Goal: Information Seeking & Learning: Learn about a topic

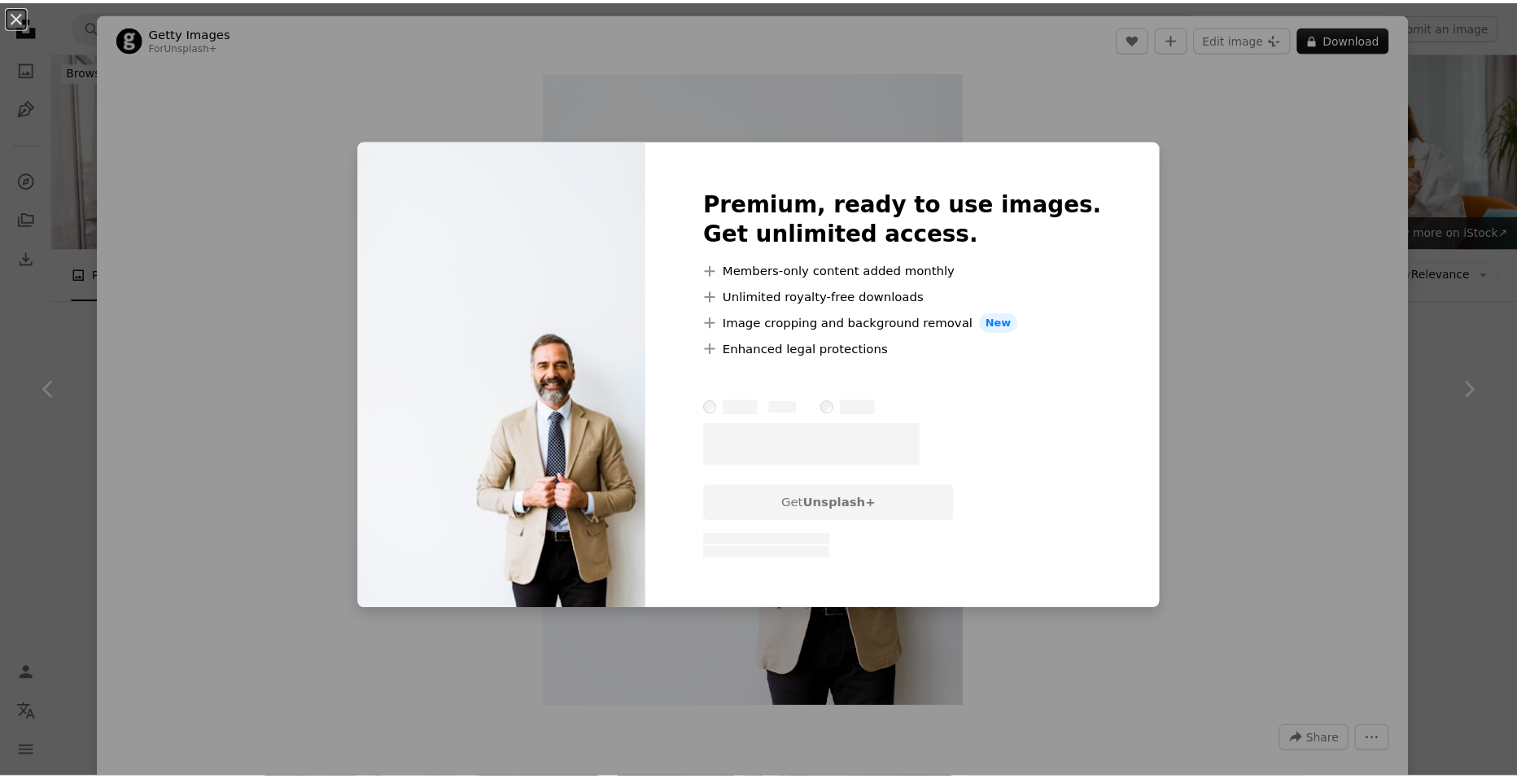
scroll to position [2115, 0]
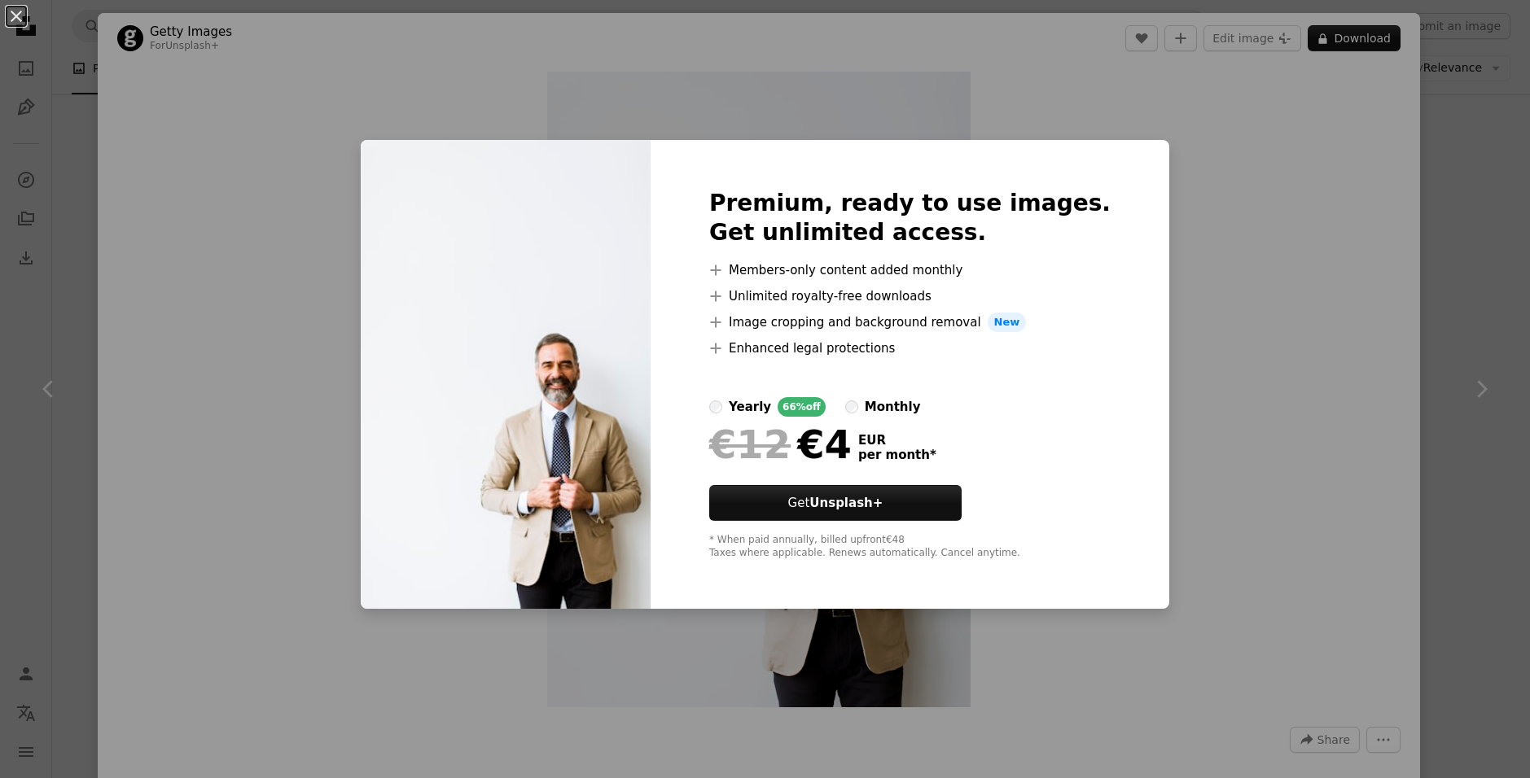
click at [1221, 242] on div "An X shape Premium, ready to use images. Get unlimited access. A plus sign Memb…" at bounding box center [765, 389] width 1530 height 778
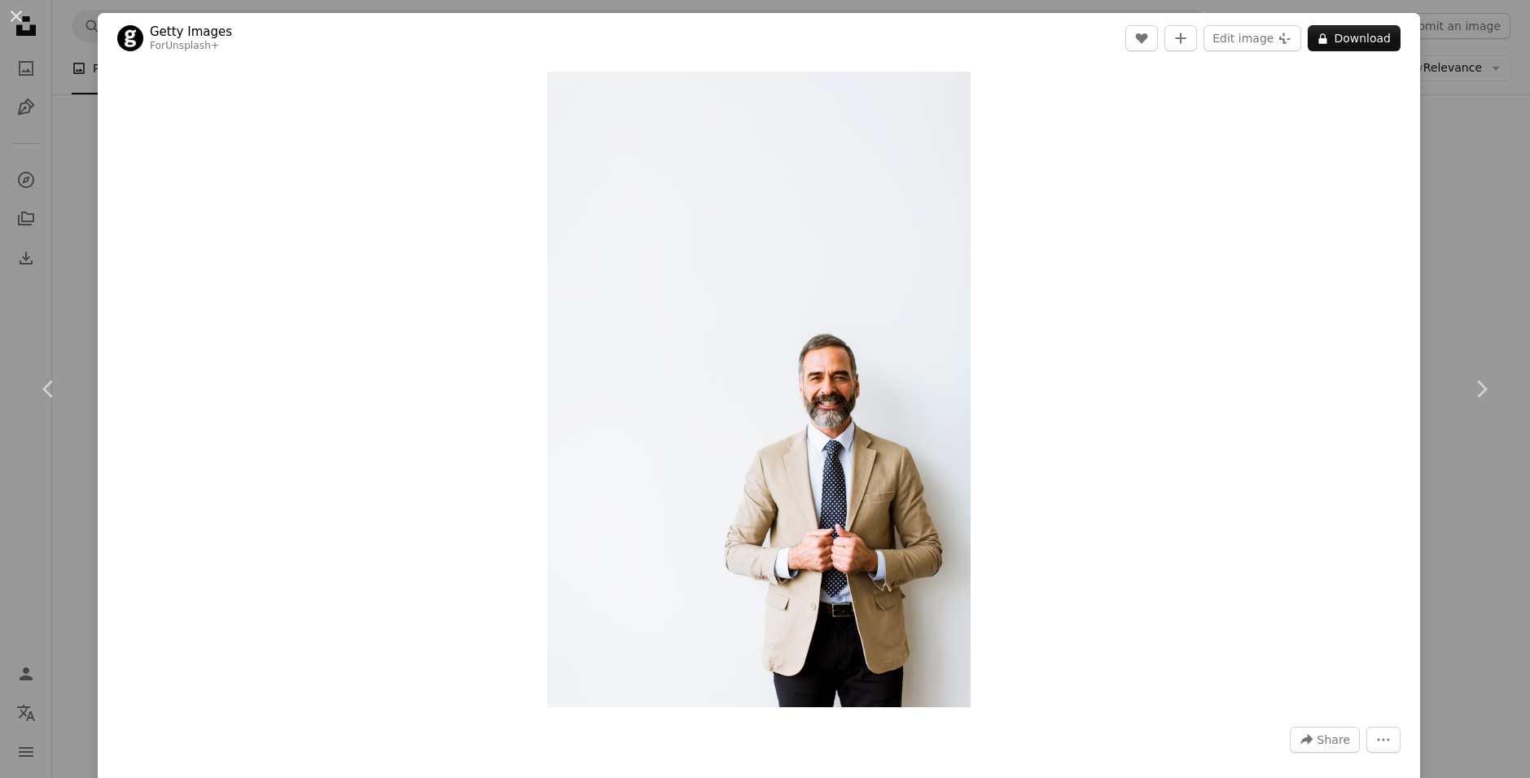
click at [75, 130] on div "An X shape Chevron left Chevron right Getty Images For Unsplash+ A heart A plus…" at bounding box center [765, 389] width 1530 height 778
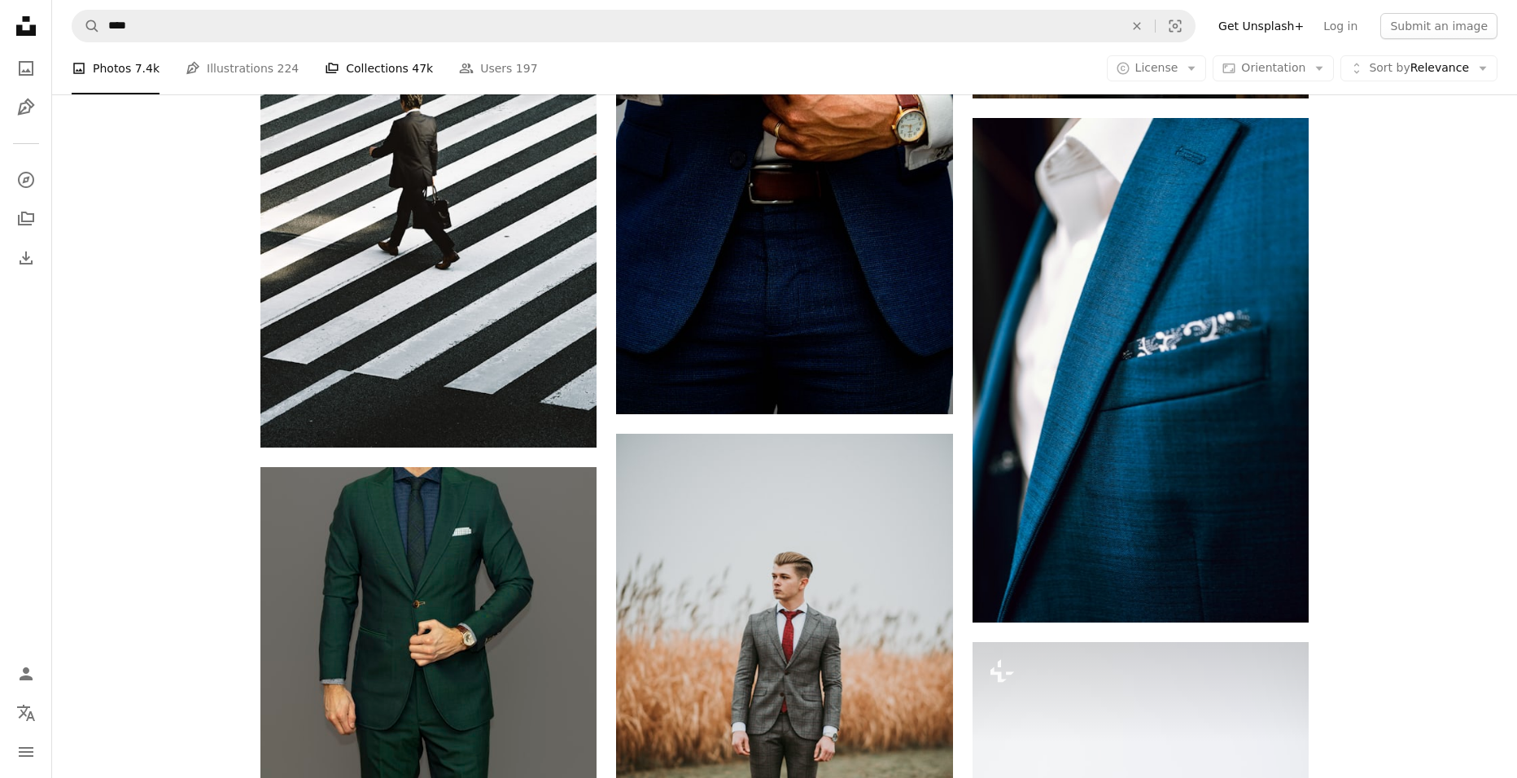
scroll to position [2361, 0]
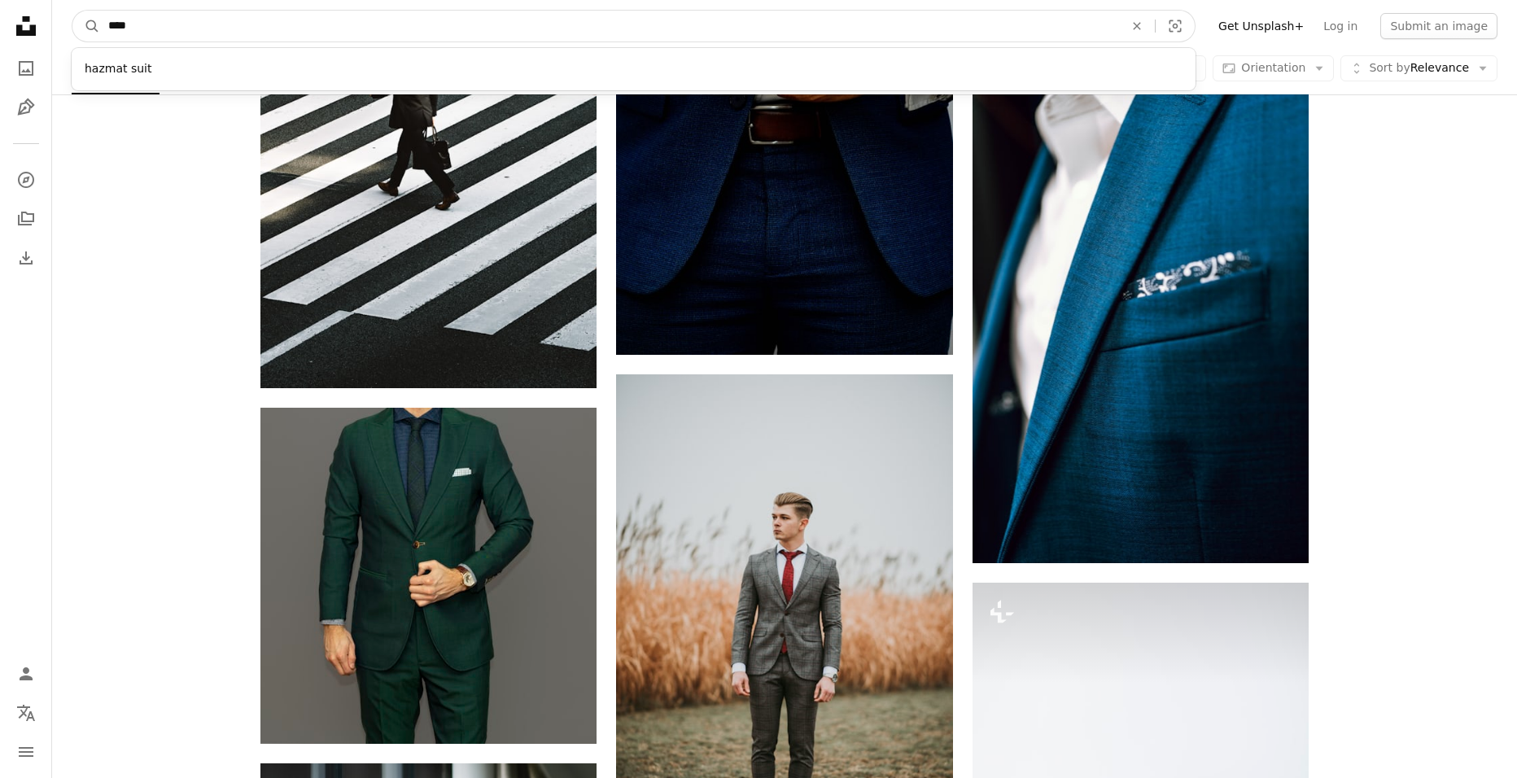
drag, startPoint x: 309, startPoint y: 33, endPoint x: 107, endPoint y: 37, distance: 201.9
click at [107, 37] on input "****" at bounding box center [609, 26] width 1019 height 31
type input "*********"
click button "A magnifying glass" at bounding box center [86, 26] width 28 height 31
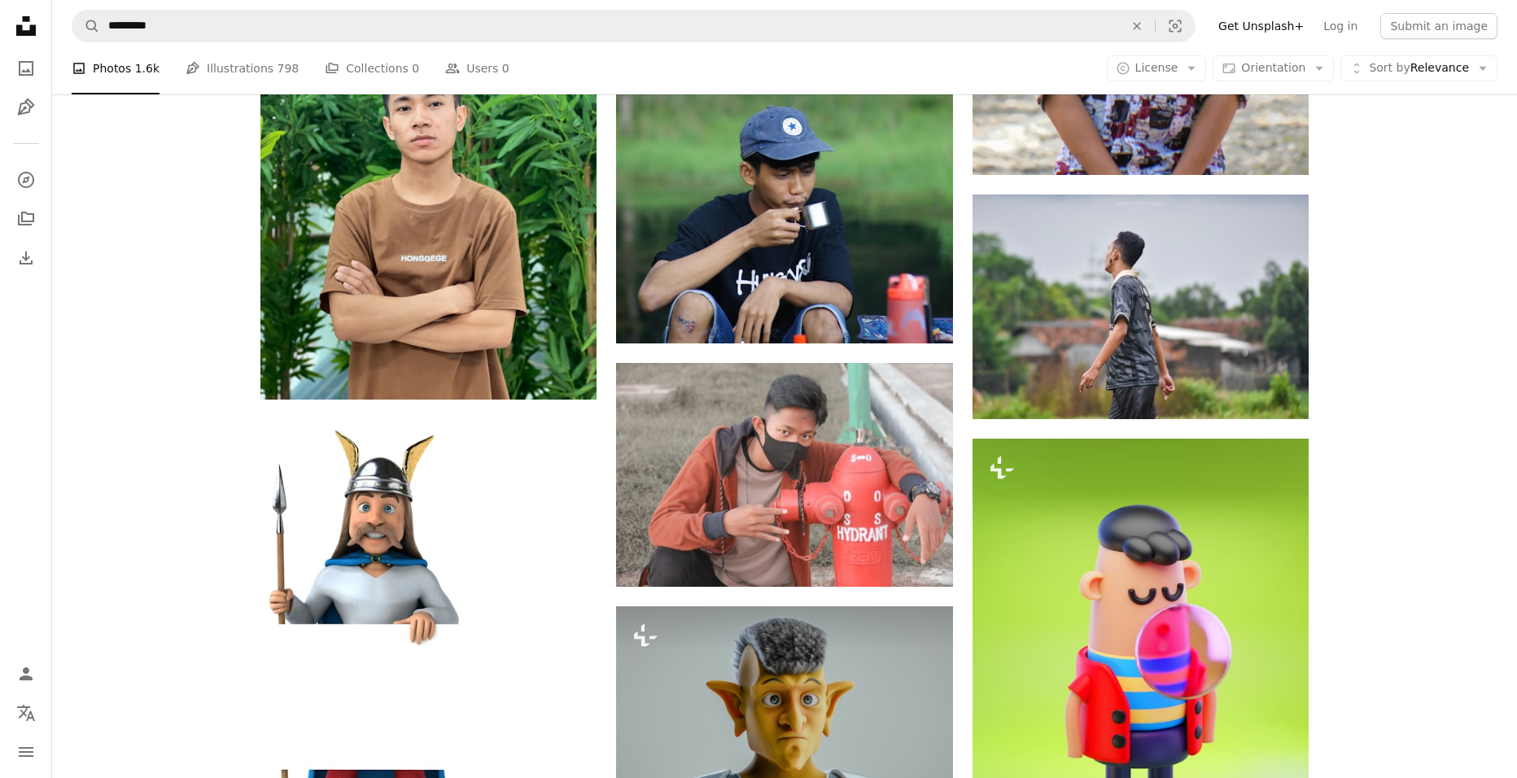
scroll to position [1221, 0]
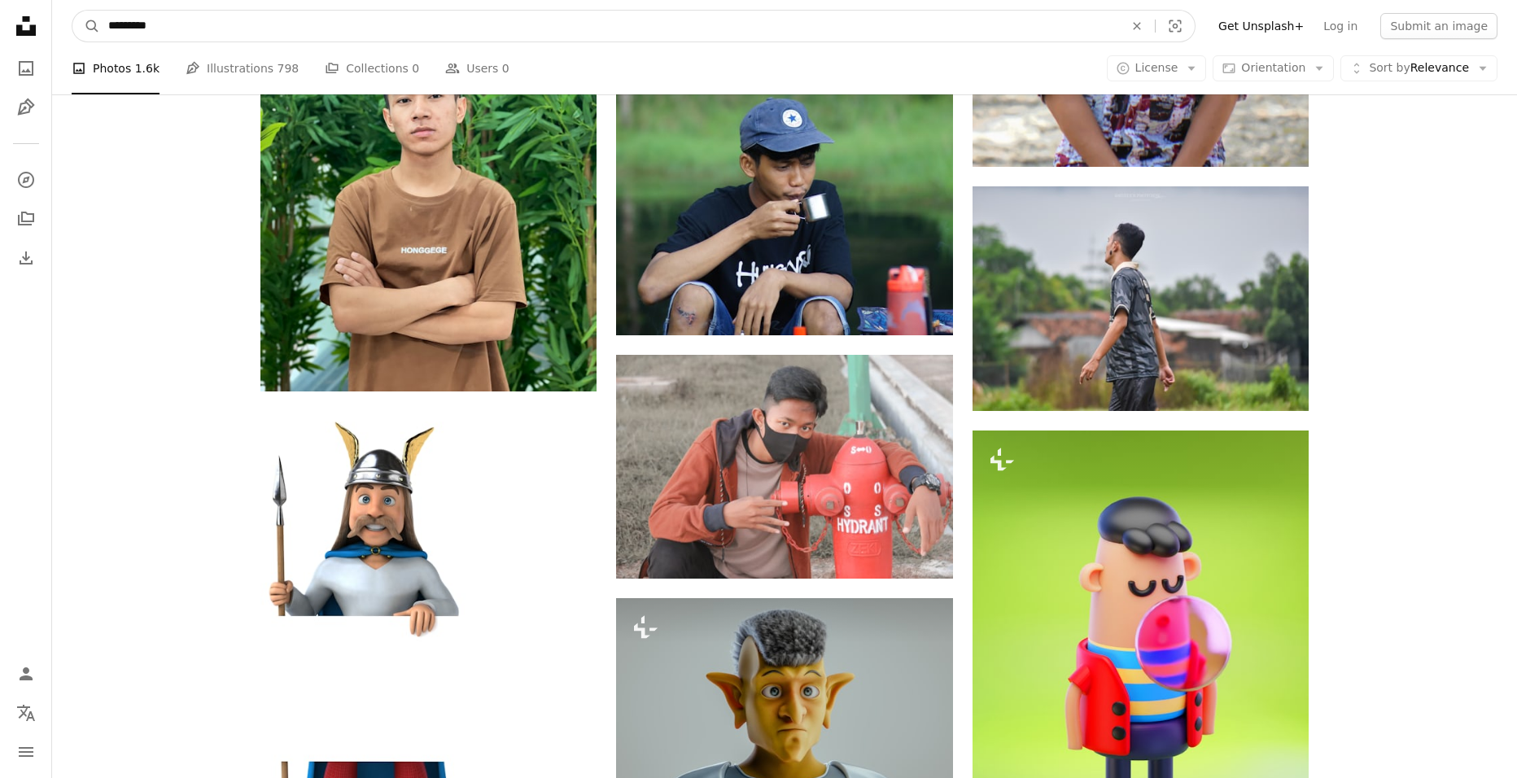
drag, startPoint x: 175, startPoint y: 20, endPoint x: 118, endPoint y: 37, distance: 59.5
click at [118, 37] on input "*********" at bounding box center [609, 26] width 1019 height 31
type input "*********"
click button "A magnifying glass" at bounding box center [86, 26] width 28 height 31
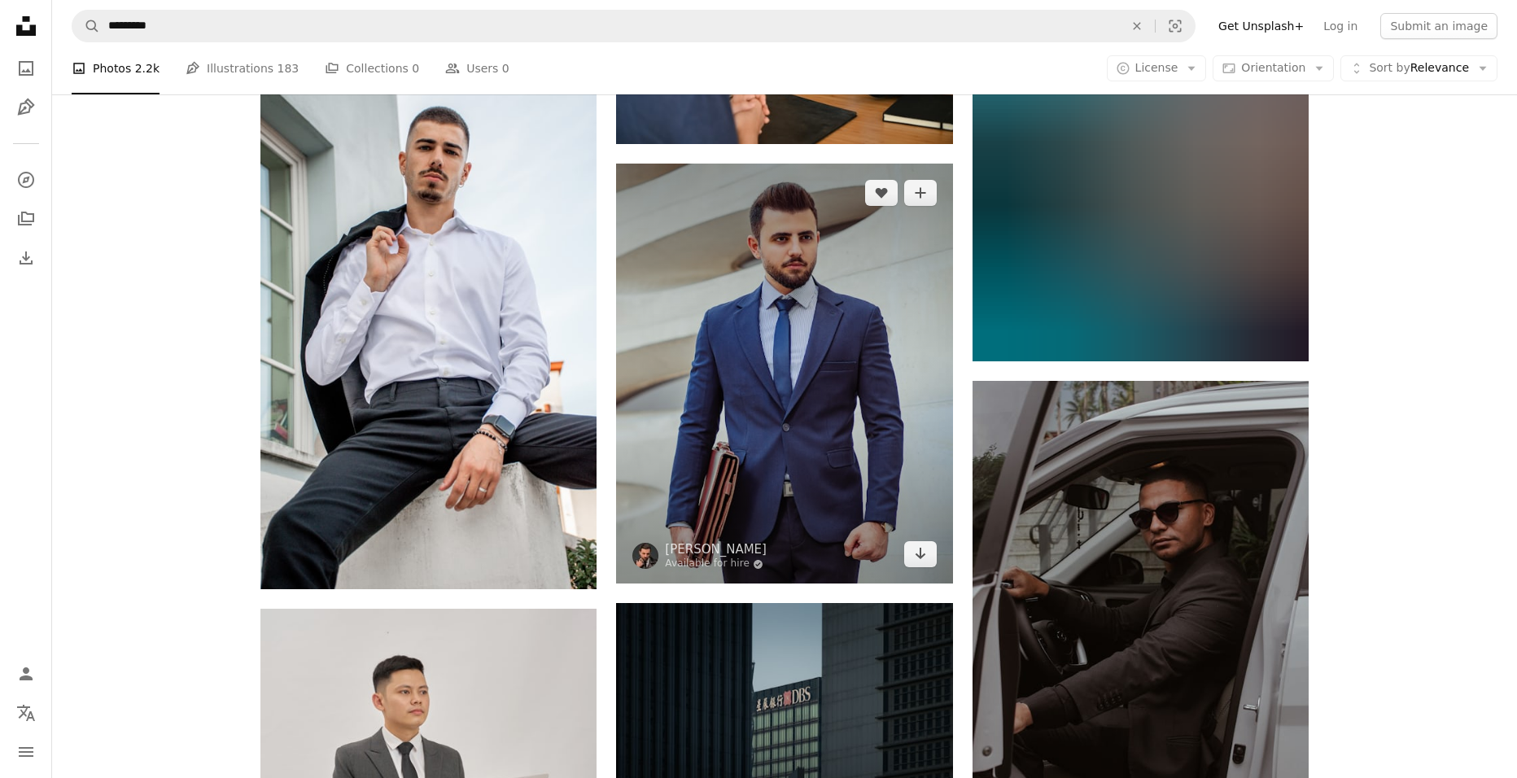
scroll to position [977, 0]
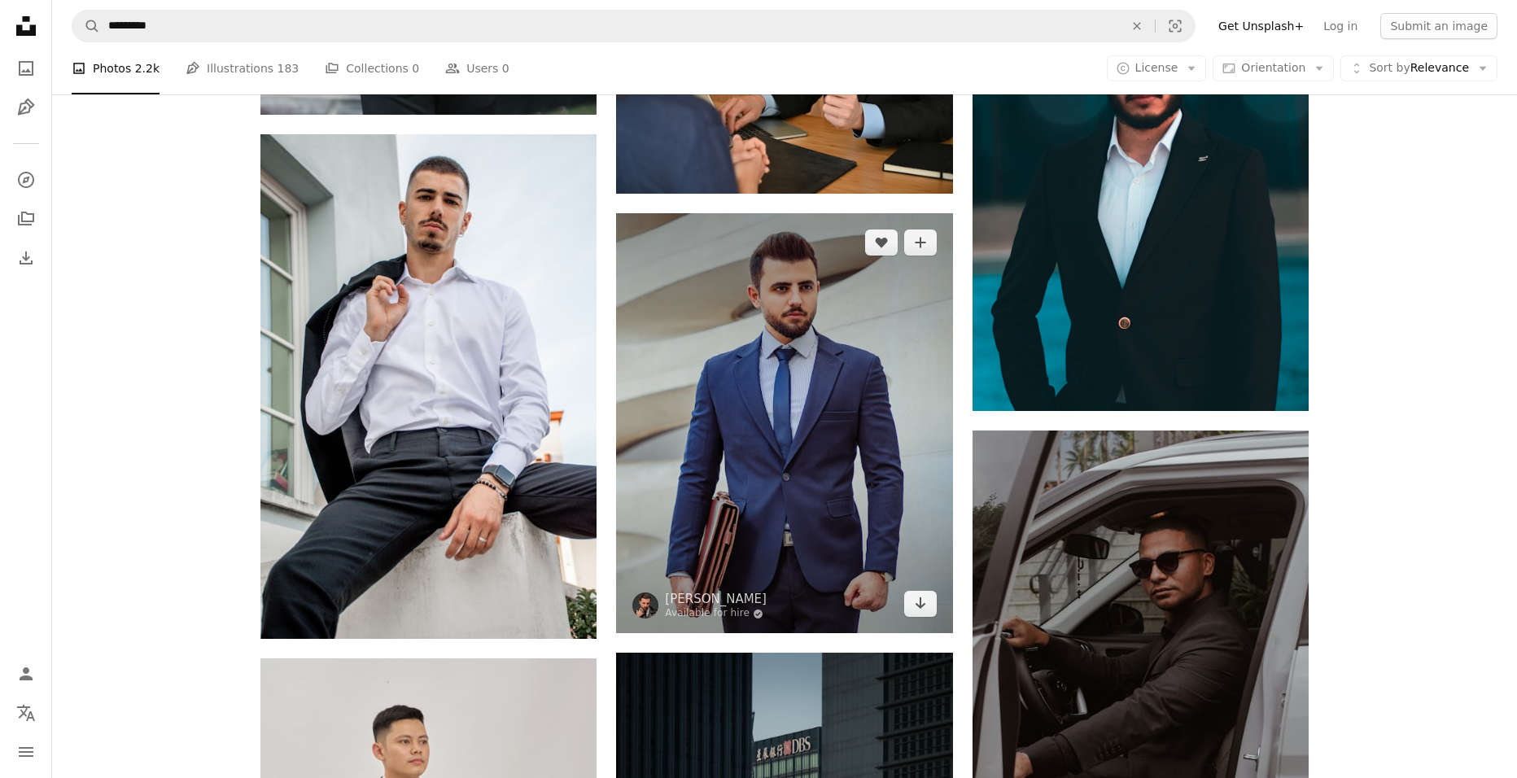
click at [776, 247] on img at bounding box center [784, 423] width 336 height 421
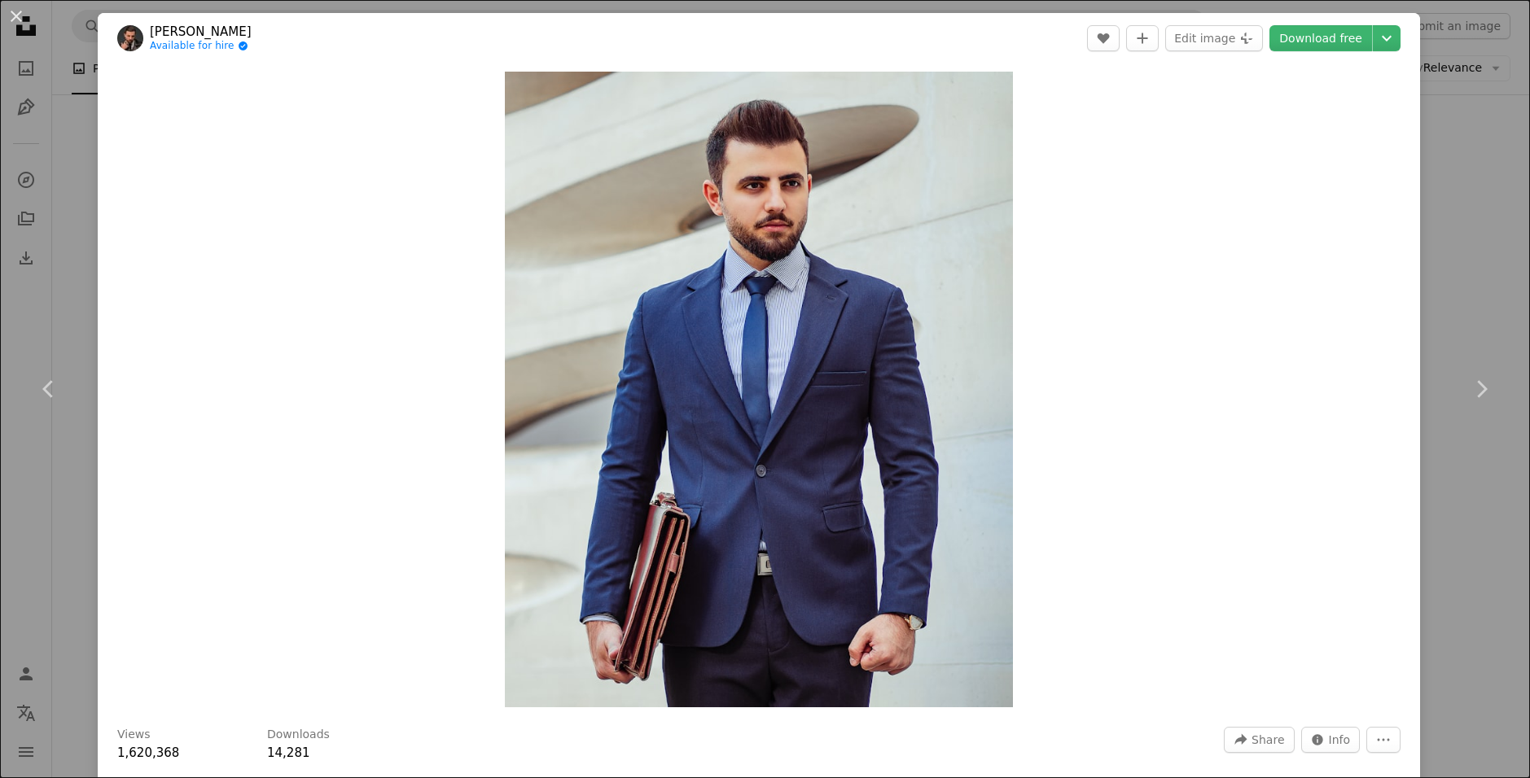
click at [62, 60] on div "An X shape Chevron left Chevron right [PERSON_NAME] Available for hire A checkm…" at bounding box center [765, 389] width 1530 height 778
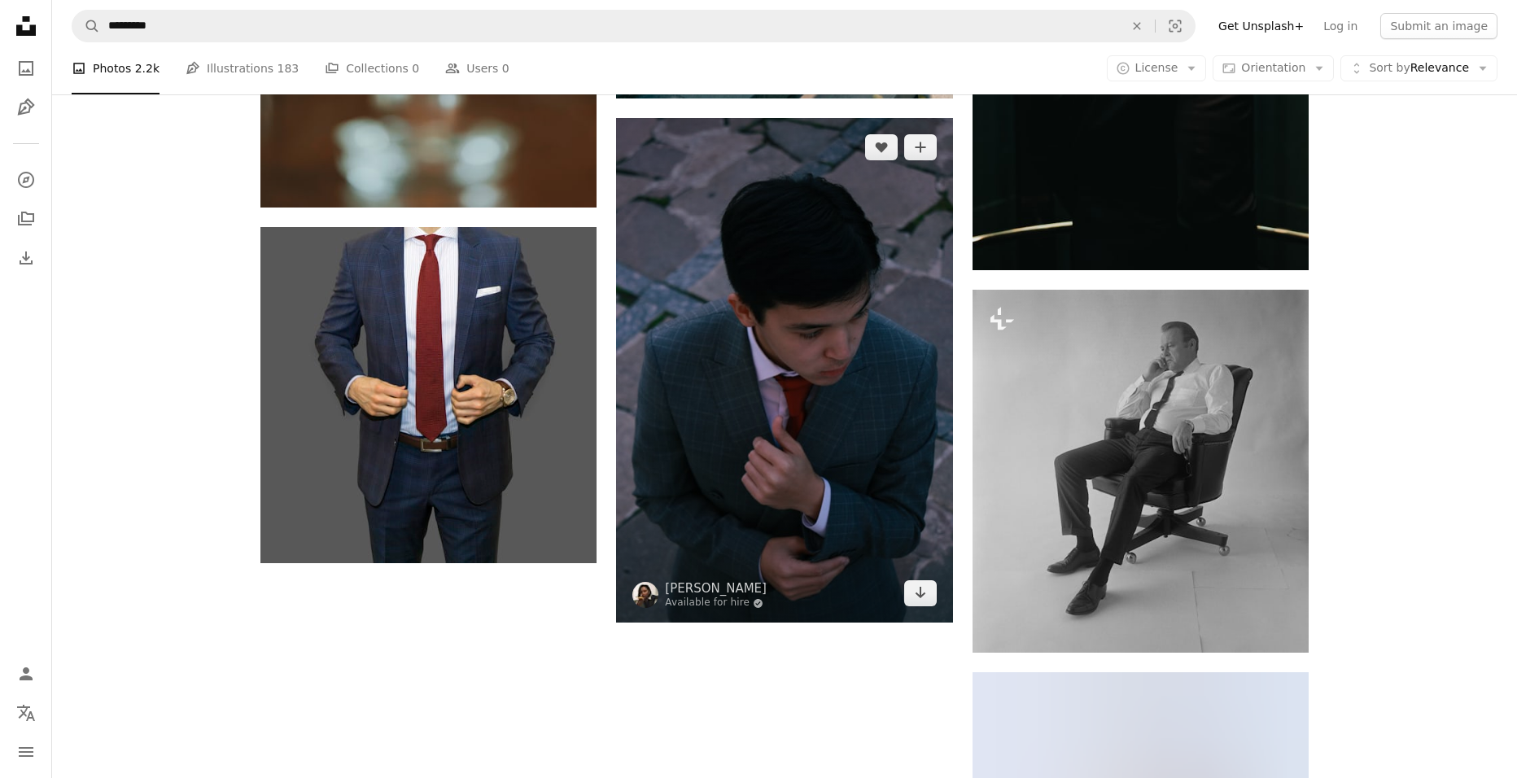
scroll to position [2564, 0]
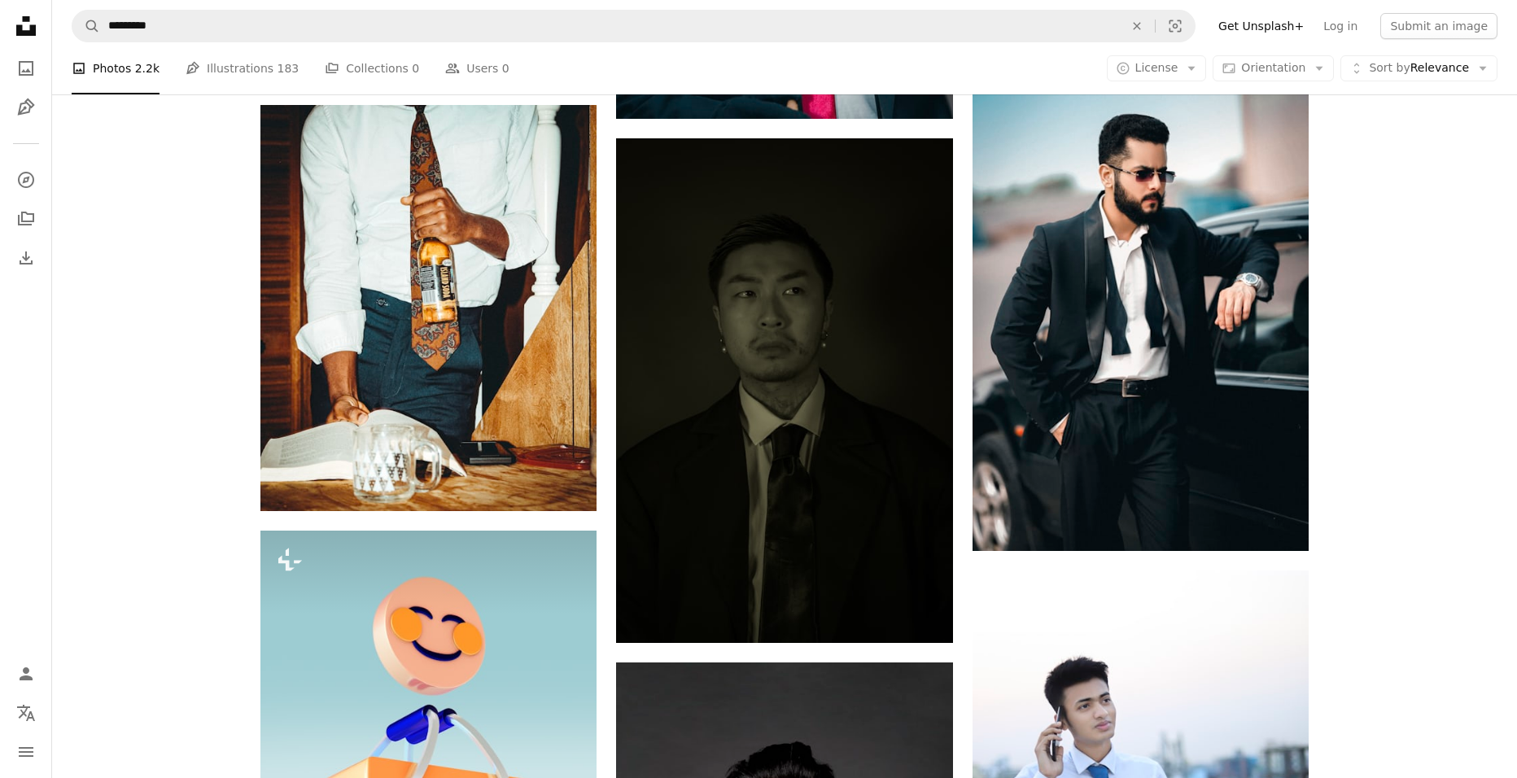
scroll to position [5006, 0]
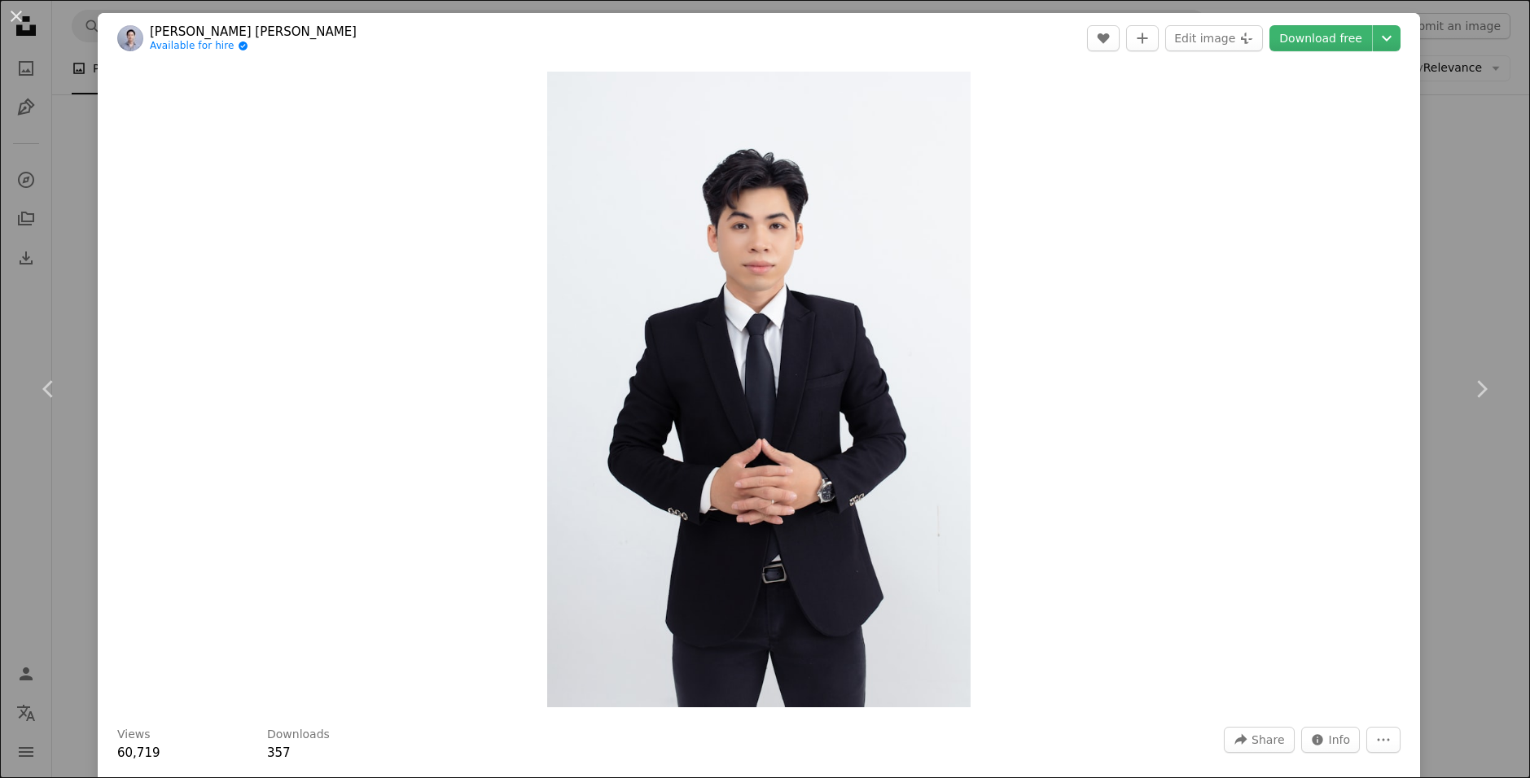
click at [55, 234] on div "An X shape Chevron left Chevron right [PERSON_NAME] [PERSON_NAME] Available for…" at bounding box center [765, 389] width 1530 height 778
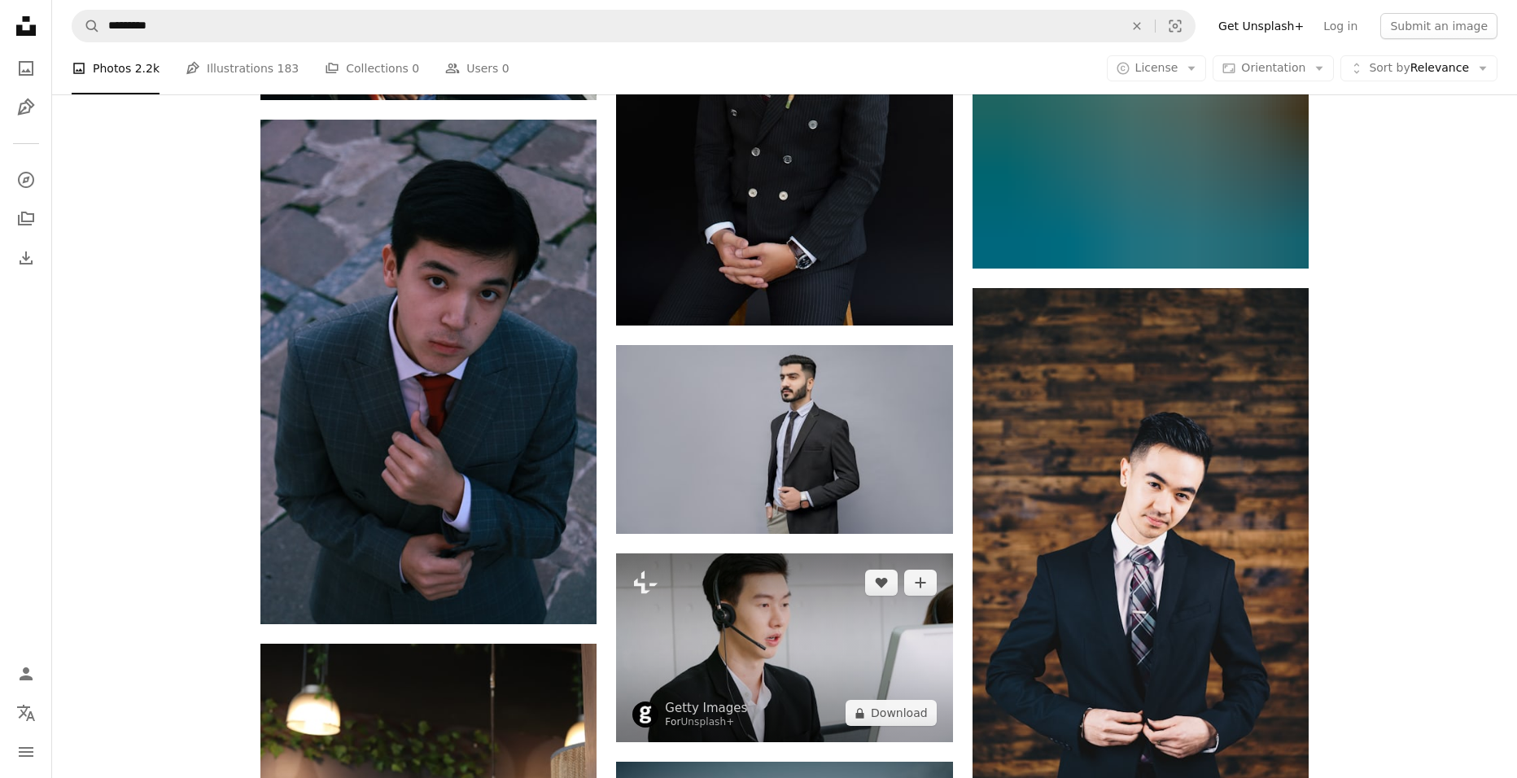
scroll to position [11438, 0]
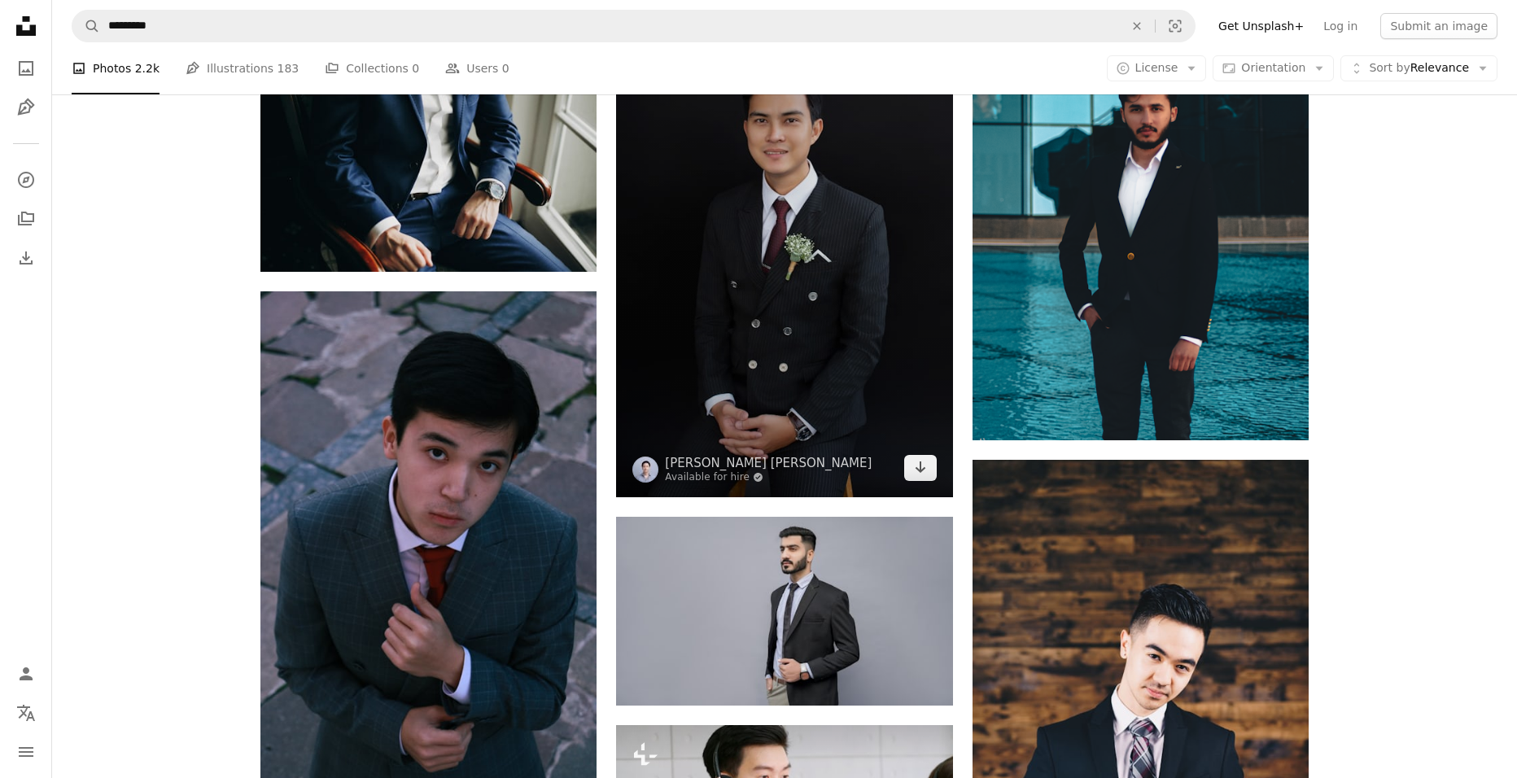
click at [790, 227] on img at bounding box center [784, 245] width 336 height 505
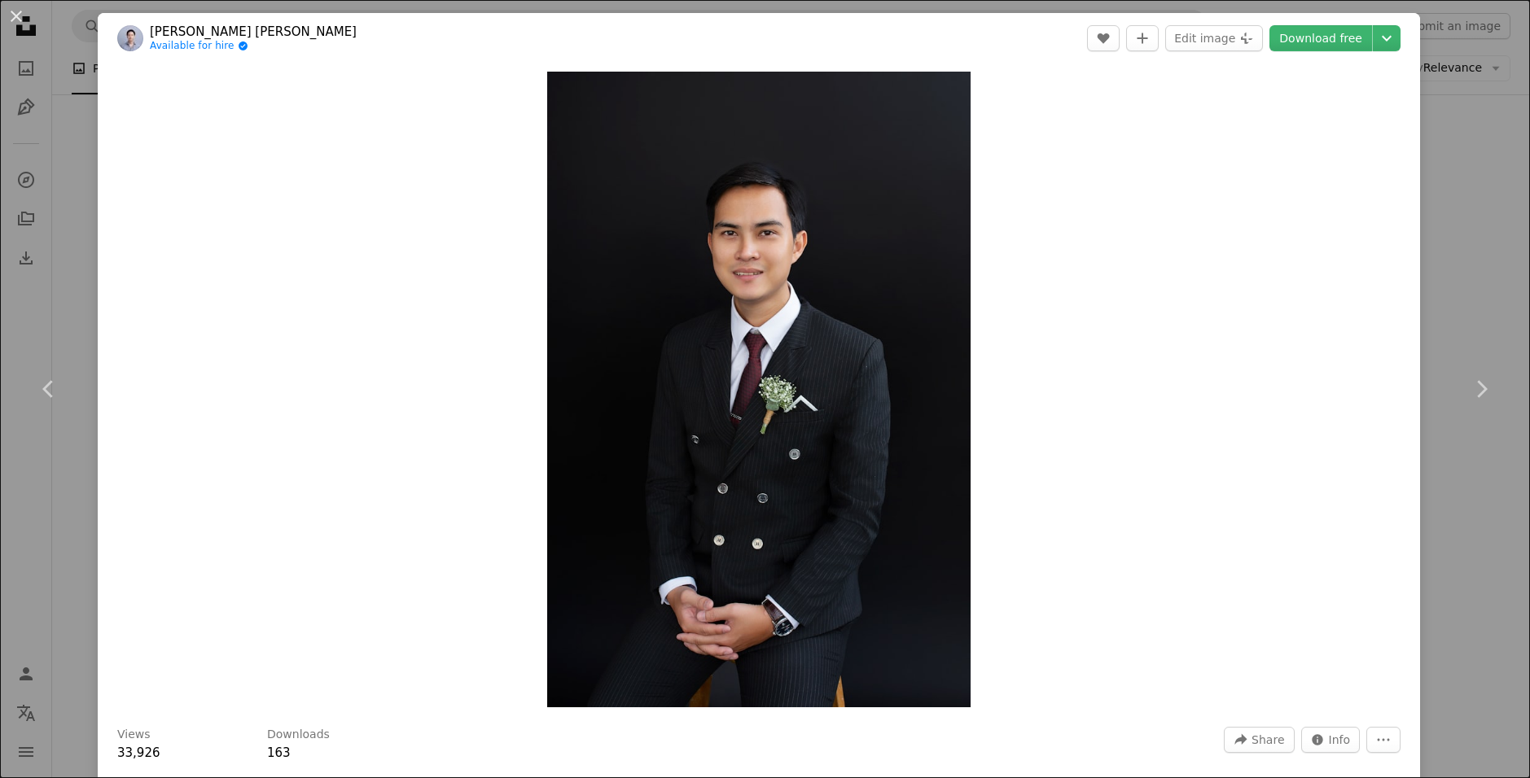
drag, startPoint x: 63, startPoint y: 182, endPoint x: 239, endPoint y: 240, distance: 184.6
click at [66, 183] on div "An X shape Chevron left Chevron right [PERSON_NAME] [PERSON_NAME] Available for…" at bounding box center [765, 389] width 1530 height 778
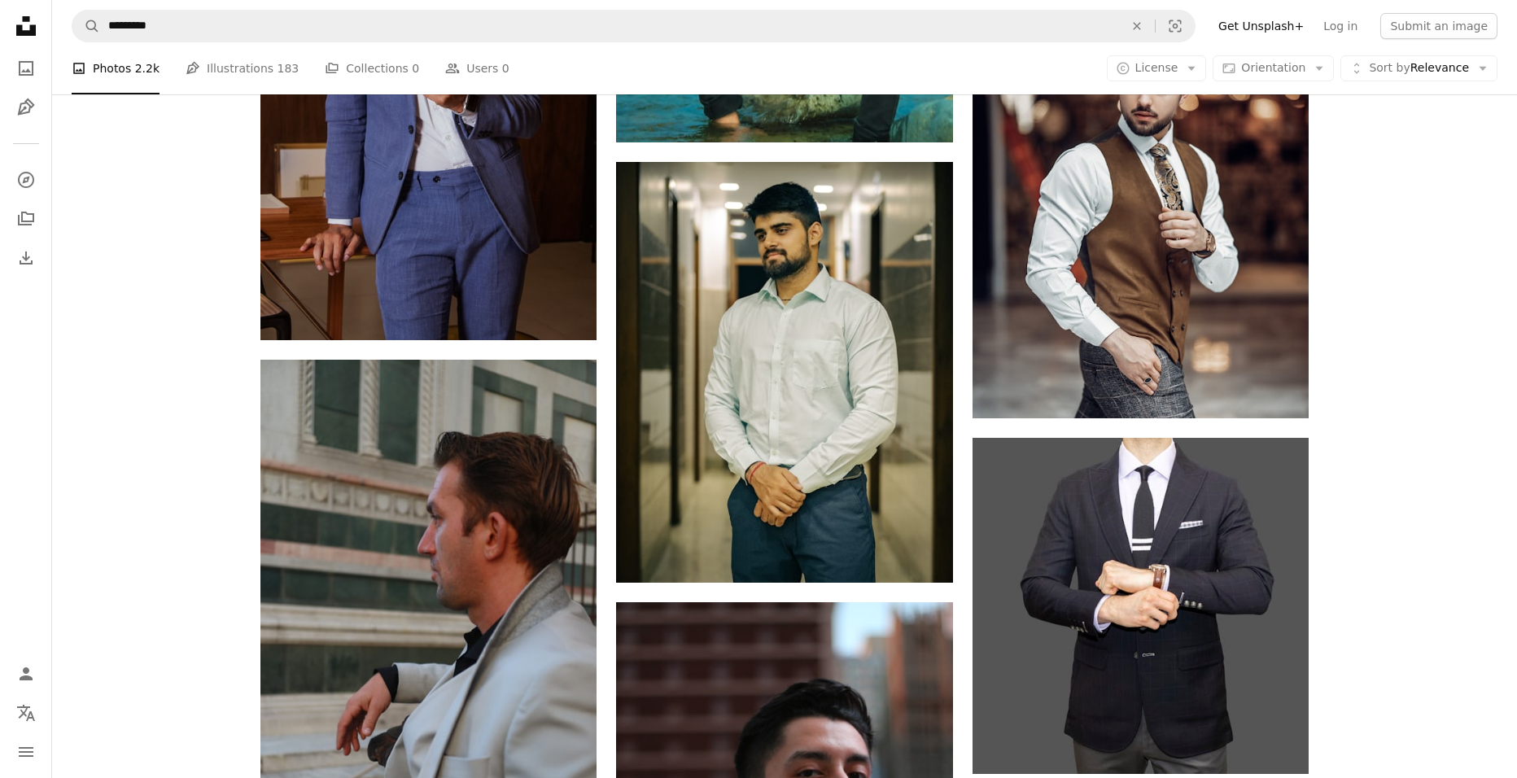
scroll to position [13473, 0]
